Goal: Task Accomplishment & Management: Use online tool/utility

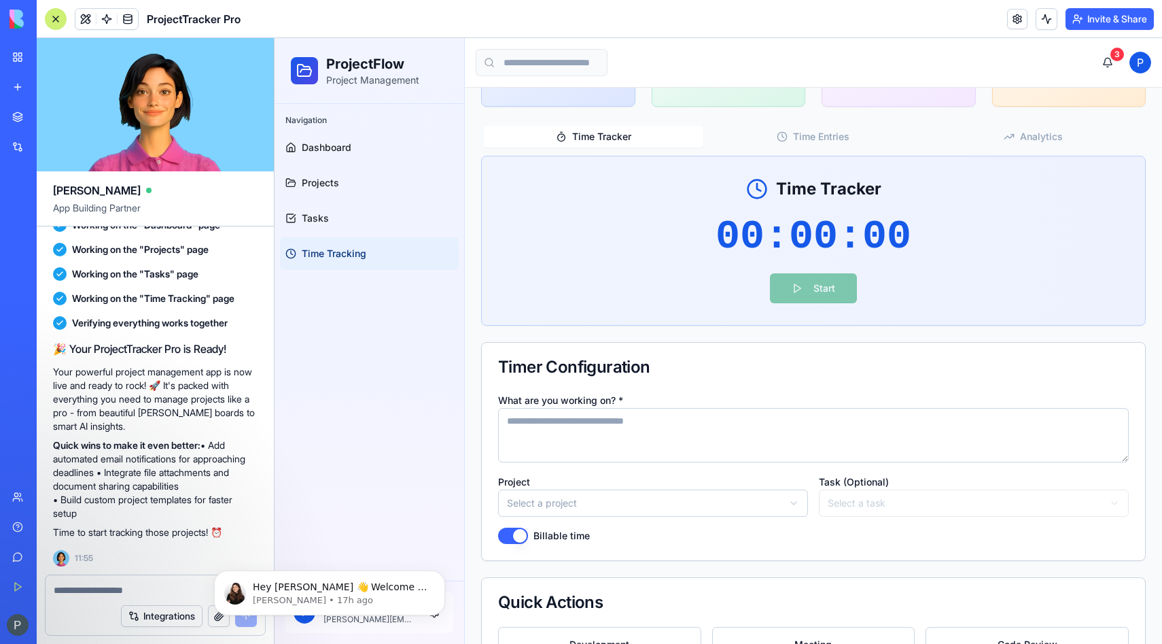
scroll to position [213, 0]
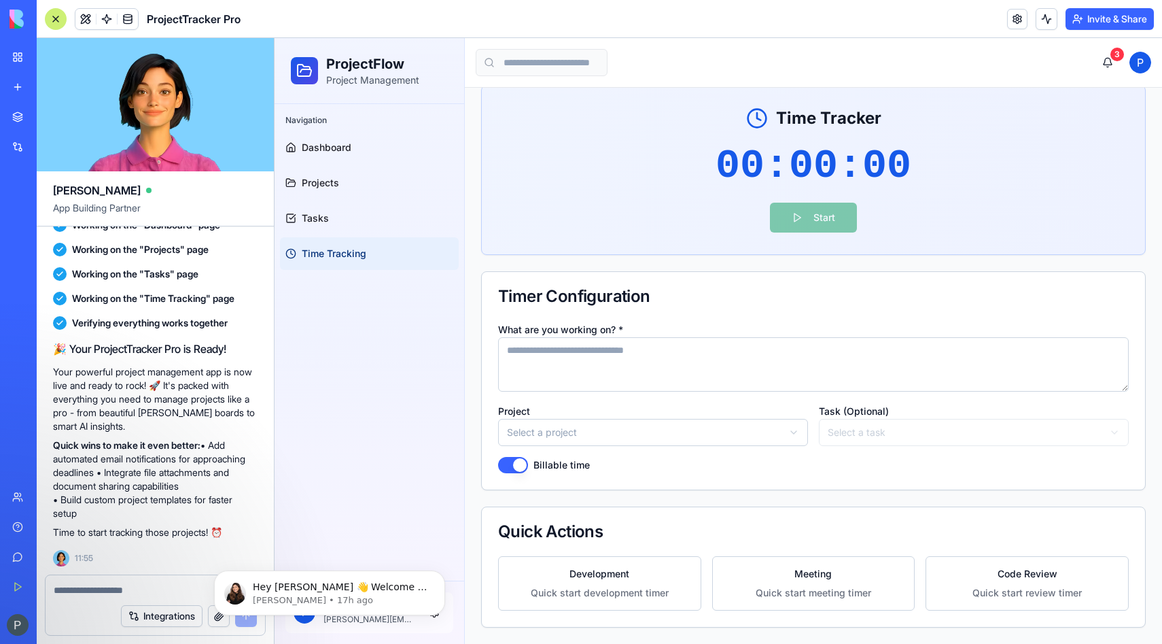
click at [17, 56] on link "My Workspace" at bounding box center [31, 56] width 54 height 27
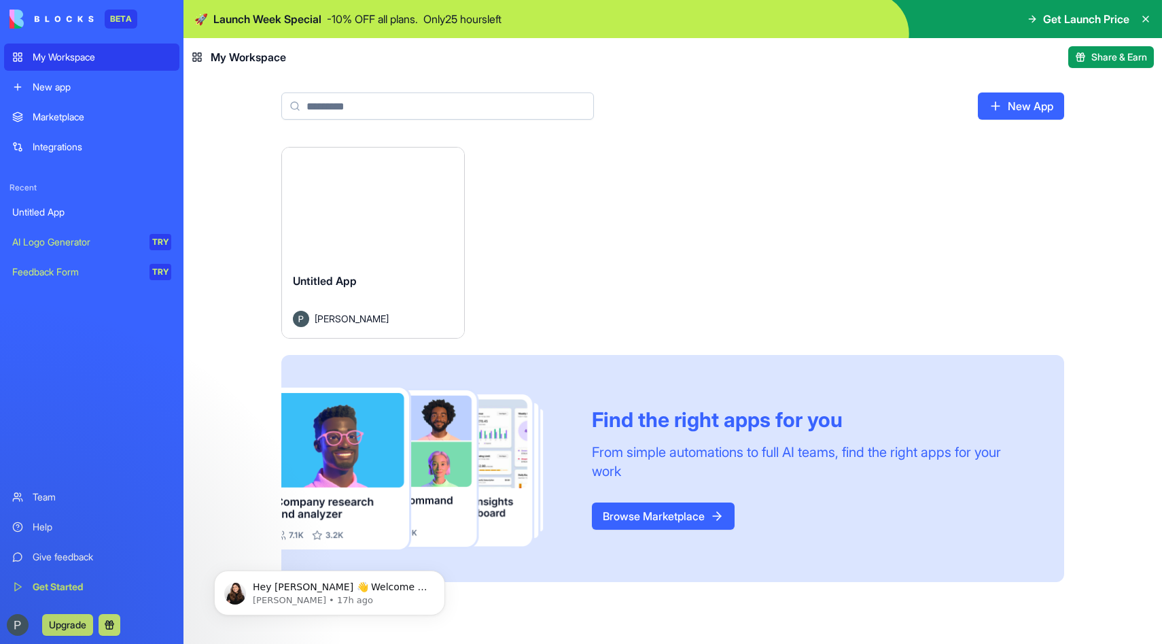
click at [82, 97] on link "New app" at bounding box center [91, 86] width 175 height 27
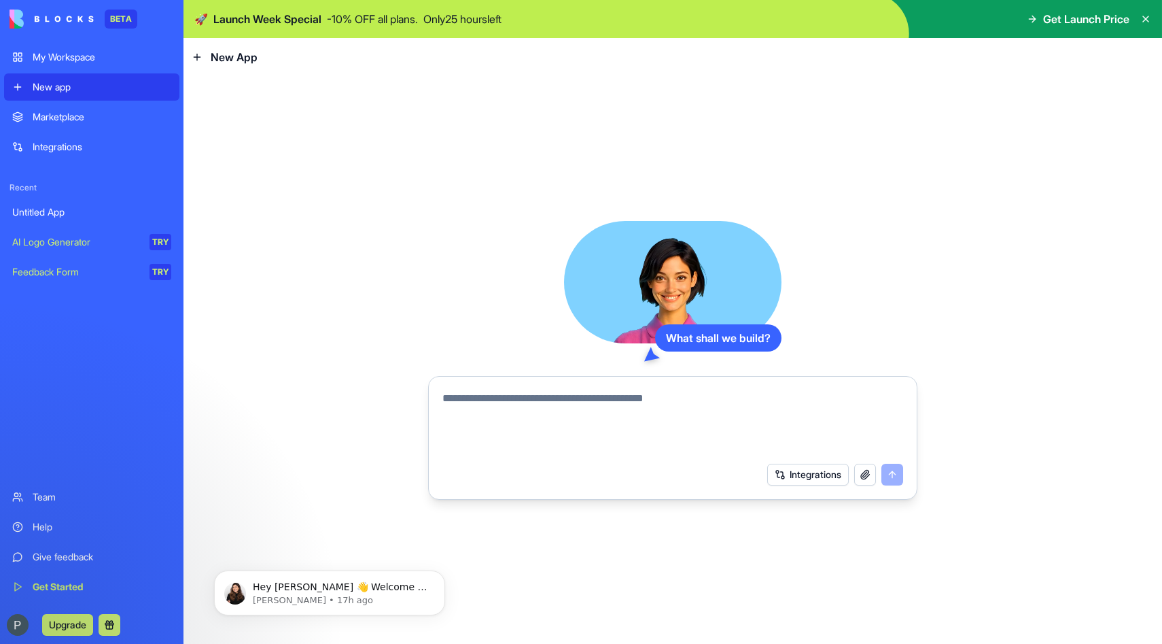
click at [513, 406] on textarea at bounding box center [672, 422] width 461 height 65
type textarea "*"
click at [831, 430] on textarea "**********" at bounding box center [672, 422] width 461 height 65
type textarea "**********"
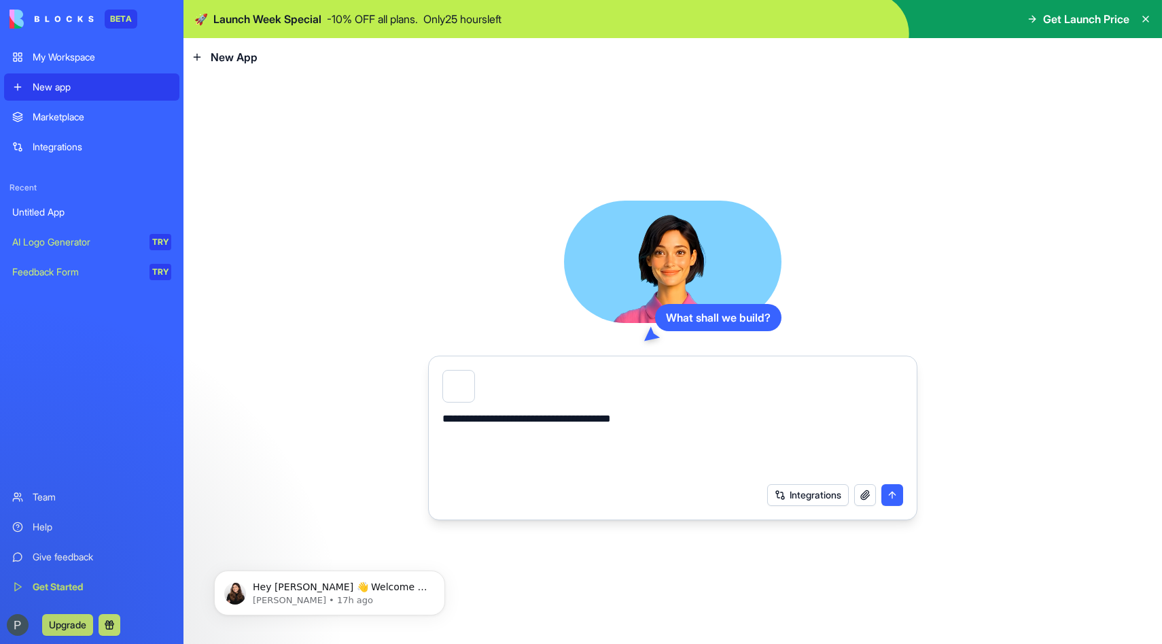
click at [896, 491] on button "submit" at bounding box center [893, 495] width 22 height 22
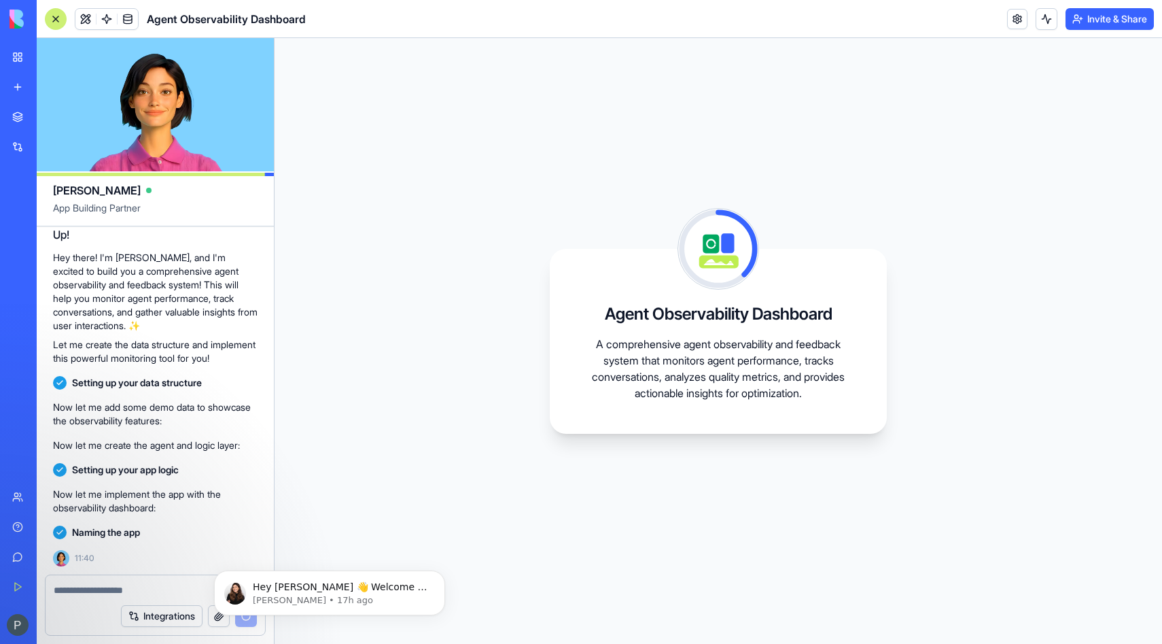
scroll to position [231, 0]
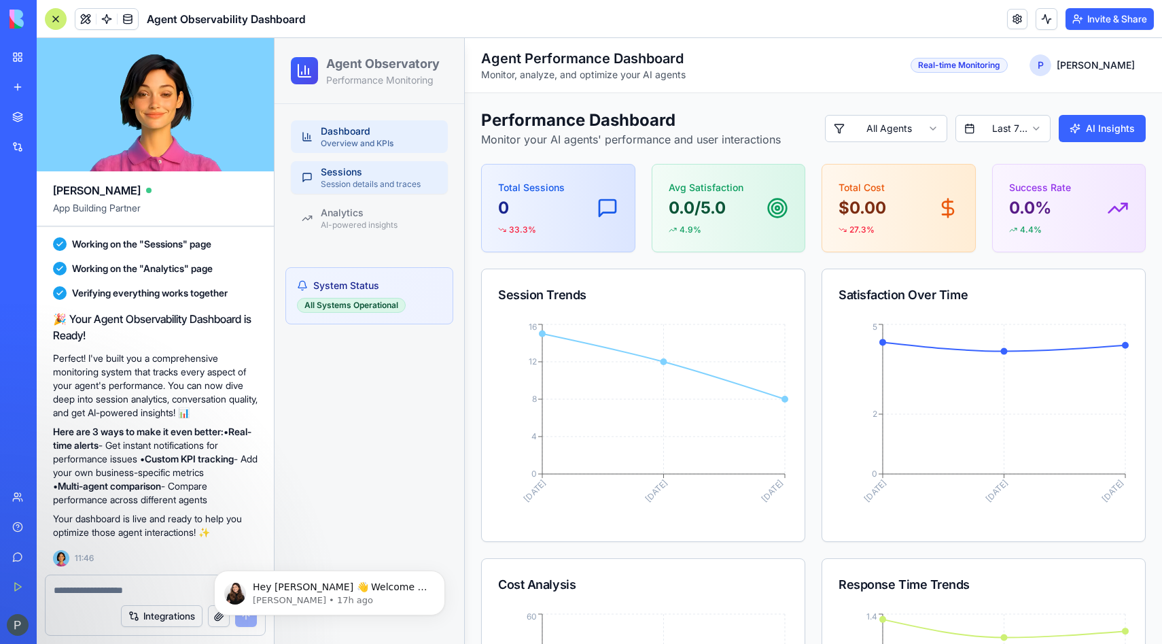
click at [406, 186] on div "Session details and traces" at bounding box center [379, 184] width 116 height 11
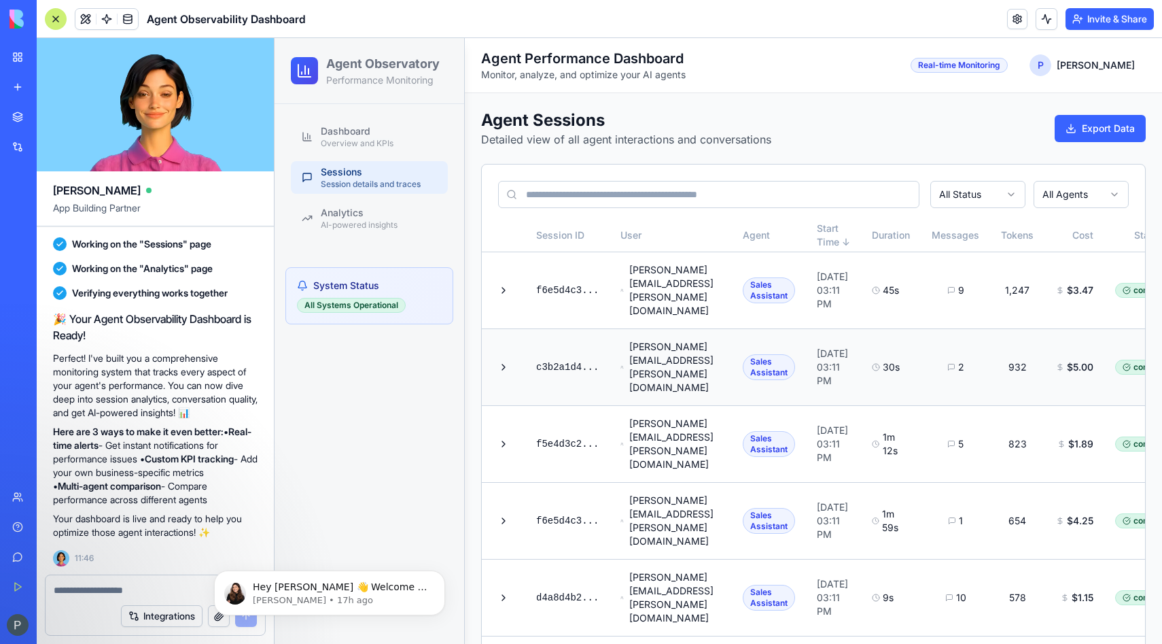
click at [557, 341] on td "c3b2a1d4 ..." at bounding box center [567, 366] width 84 height 77
click at [501, 285] on button at bounding box center [504, 290] width 22 height 22
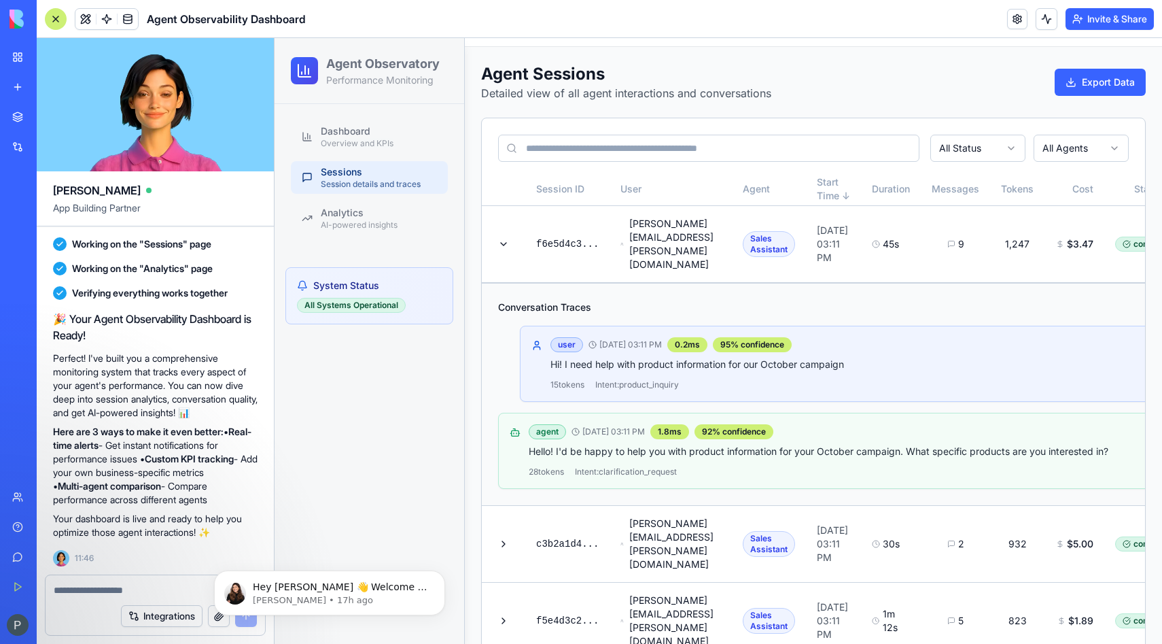
click at [563, 424] on div "agent [DATE] 03:11 PM 1.8 ms 92 % confidence" at bounding box center [902, 431] width 747 height 15
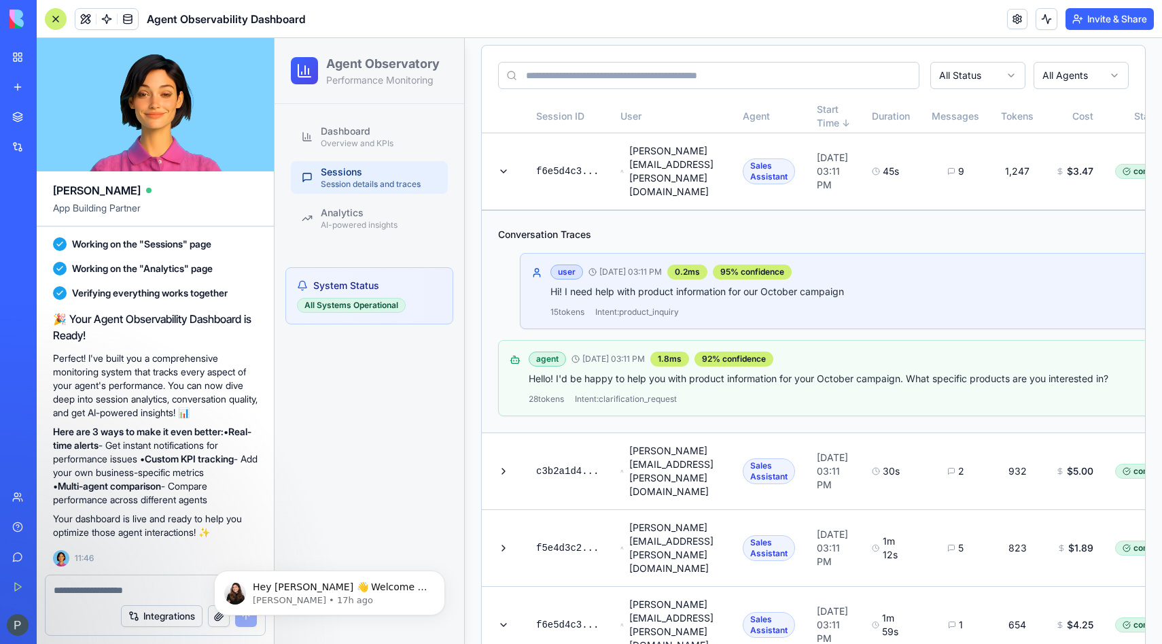
scroll to position [135, 0]
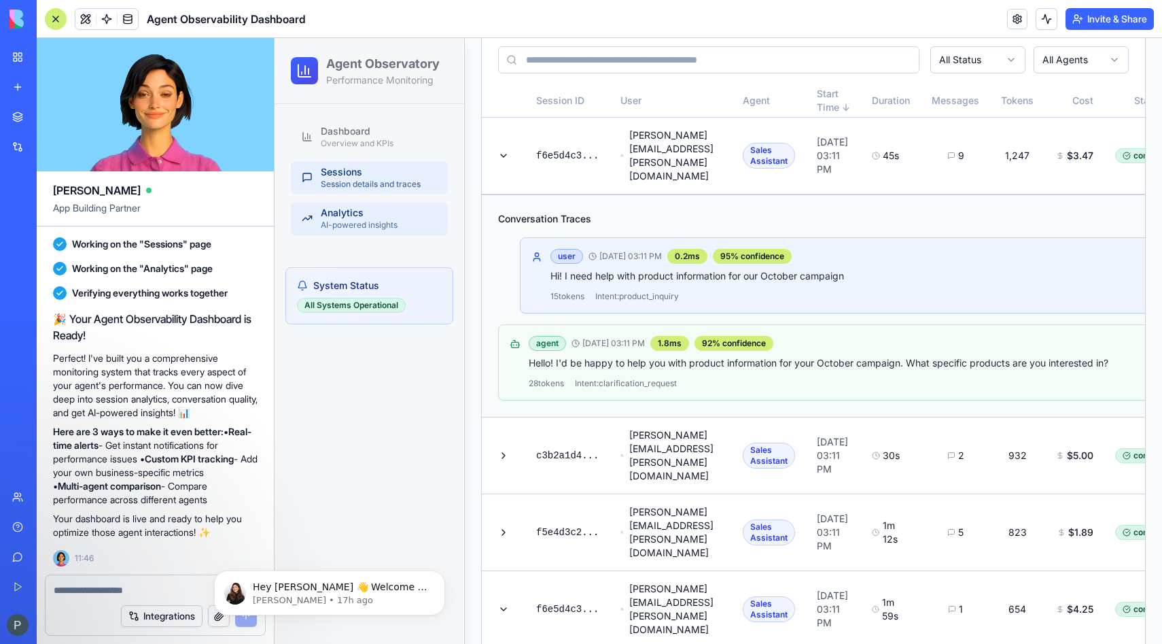
click at [372, 219] on div "Analytics" at bounding box center [379, 213] width 116 height 14
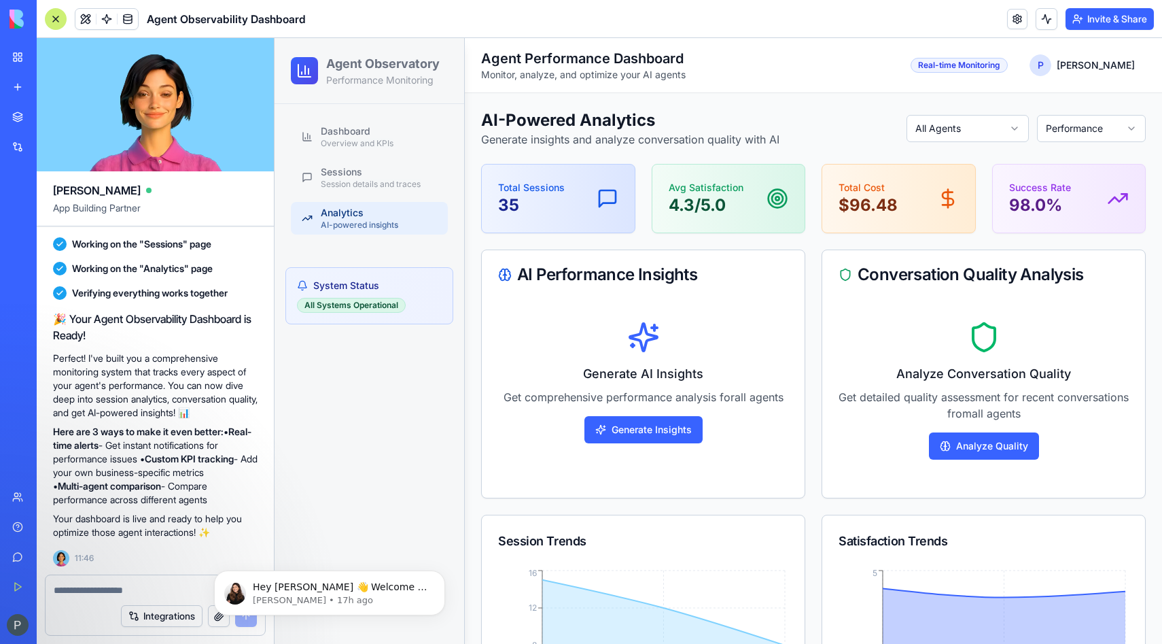
click at [345, 278] on div "System Status All Systems Operational" at bounding box center [369, 295] width 168 height 57
click at [356, 306] on div "All Systems Operational" at bounding box center [351, 305] width 109 height 15
click at [427, 347] on div "Dashboard Overview and KPIs Sessions Session details and traces Analytics AI-po…" at bounding box center [370, 374] width 190 height 540
click at [439, 574] on icon "Dismiss notification" at bounding box center [441, 573] width 7 height 7
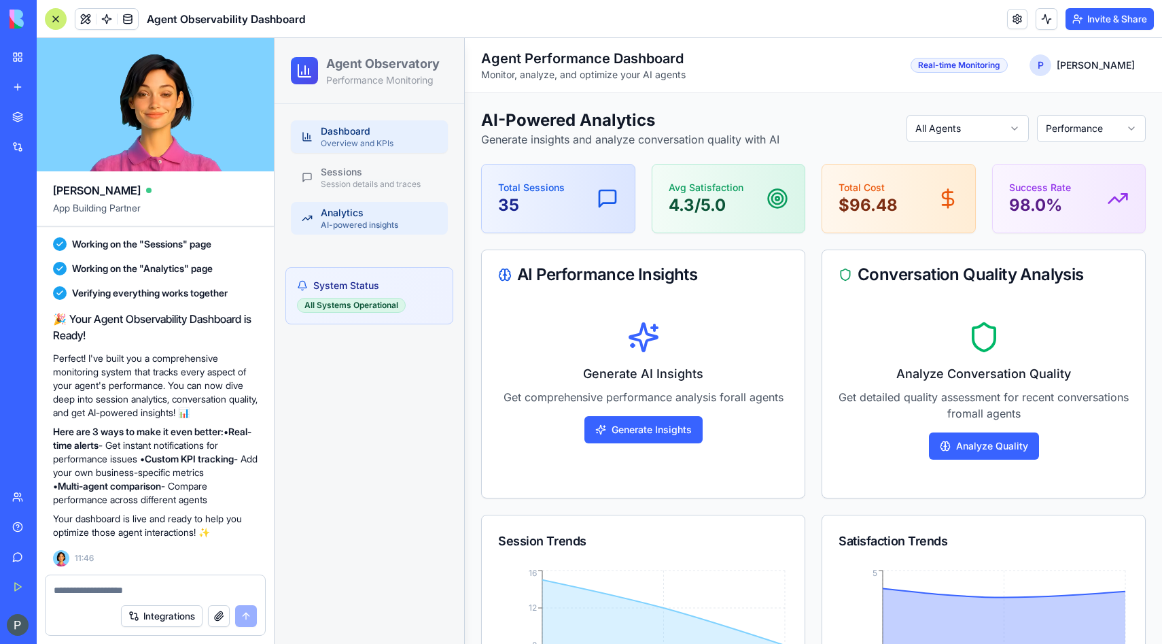
click at [345, 151] on link "Dashboard Overview and KPIs" at bounding box center [369, 136] width 157 height 33
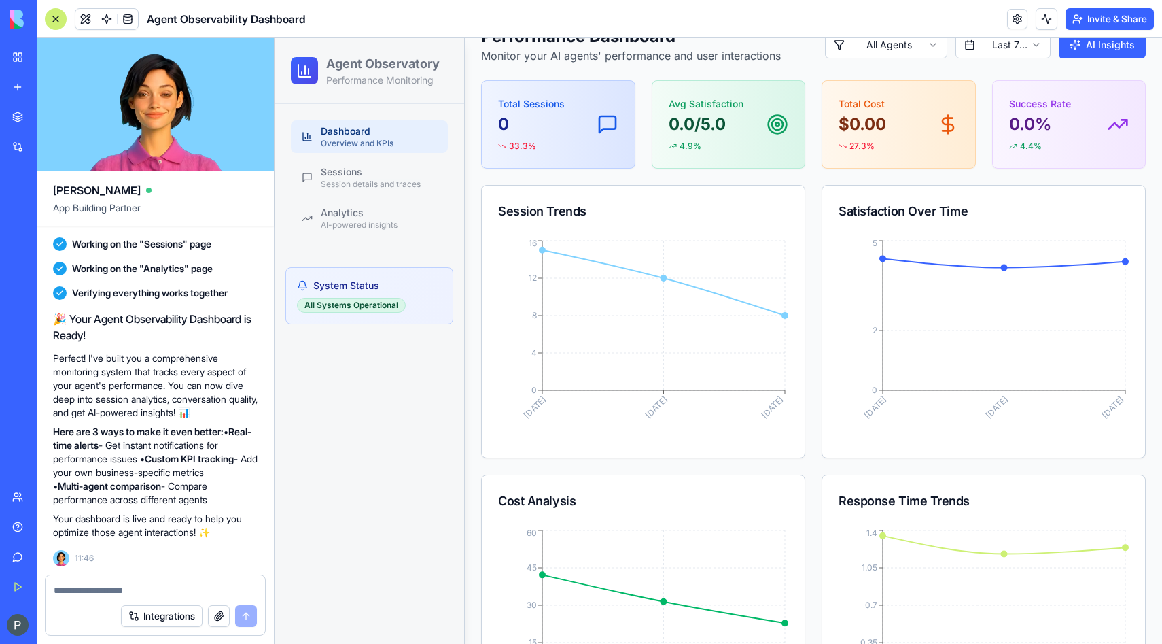
scroll to position [85, 0]
